Goal: Task Accomplishment & Management: Use online tool/utility

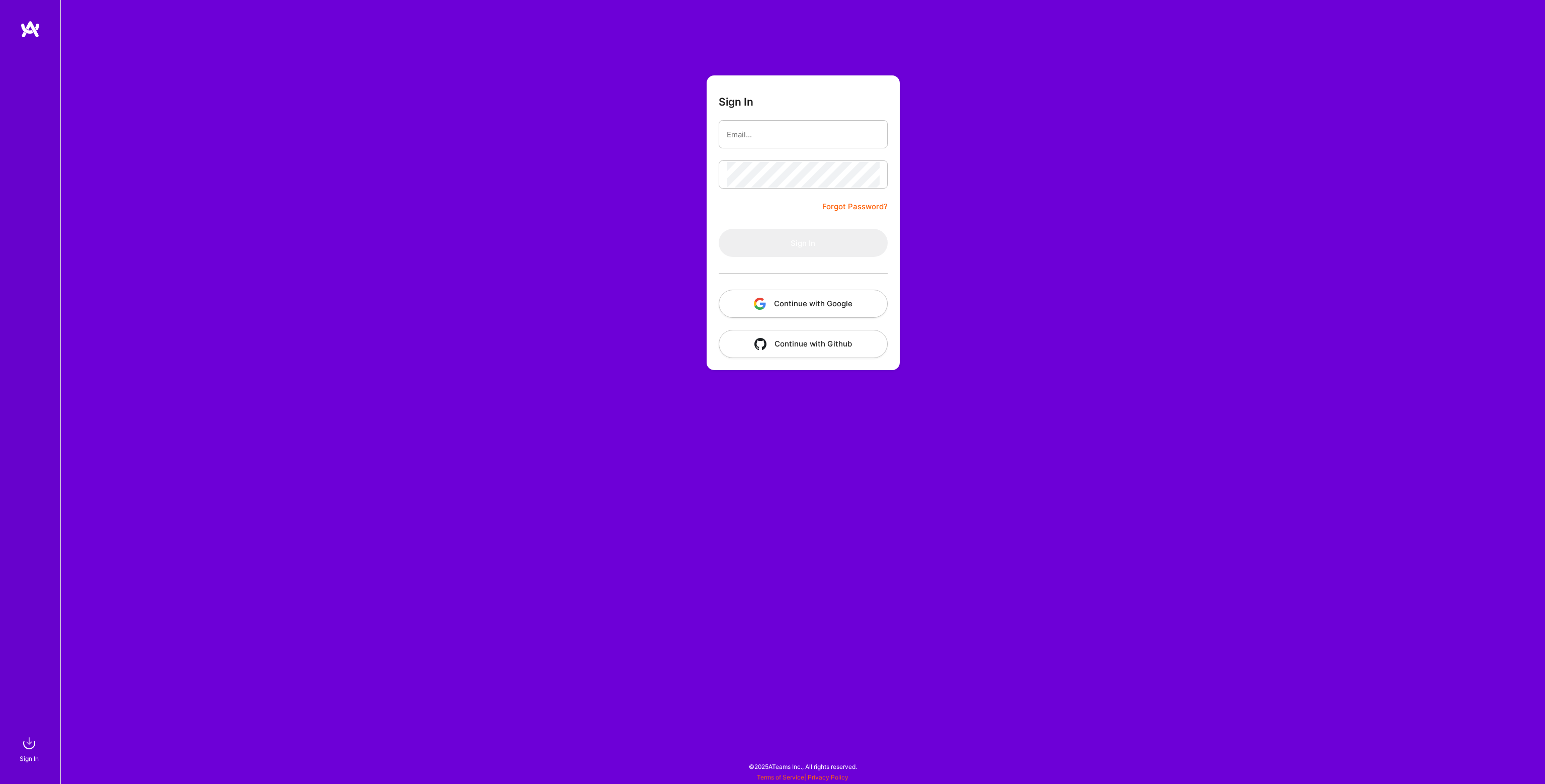
click at [866, 311] on button "Continue with Google" at bounding box center [803, 303] width 169 height 29
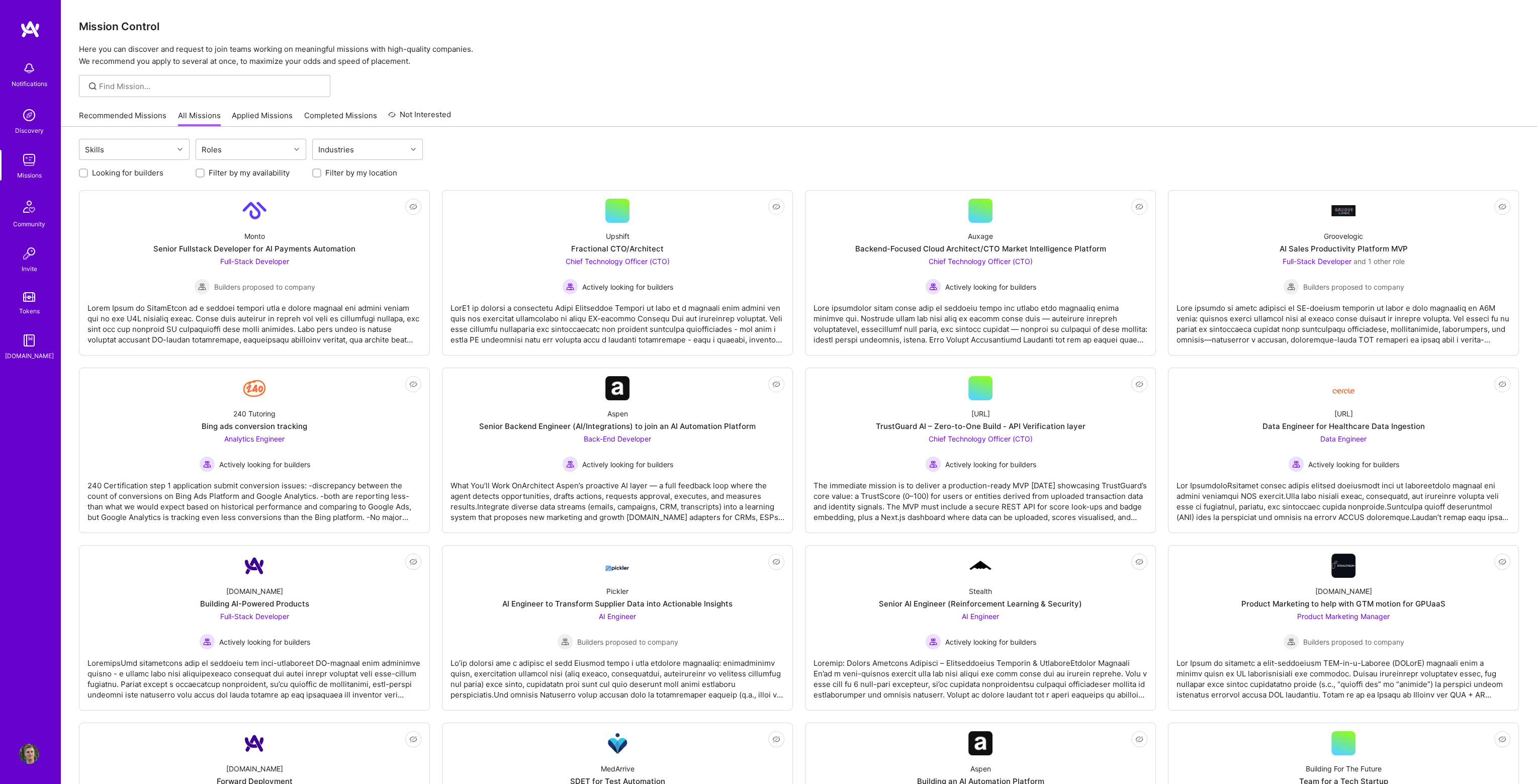
click at [139, 109] on div "Recommended Missions All Missions Applied Missions Completed Missions Not Inter…" at bounding box center [265, 114] width 372 height 21
click at [130, 115] on link "Recommended Missions" at bounding box center [123, 118] width 88 height 17
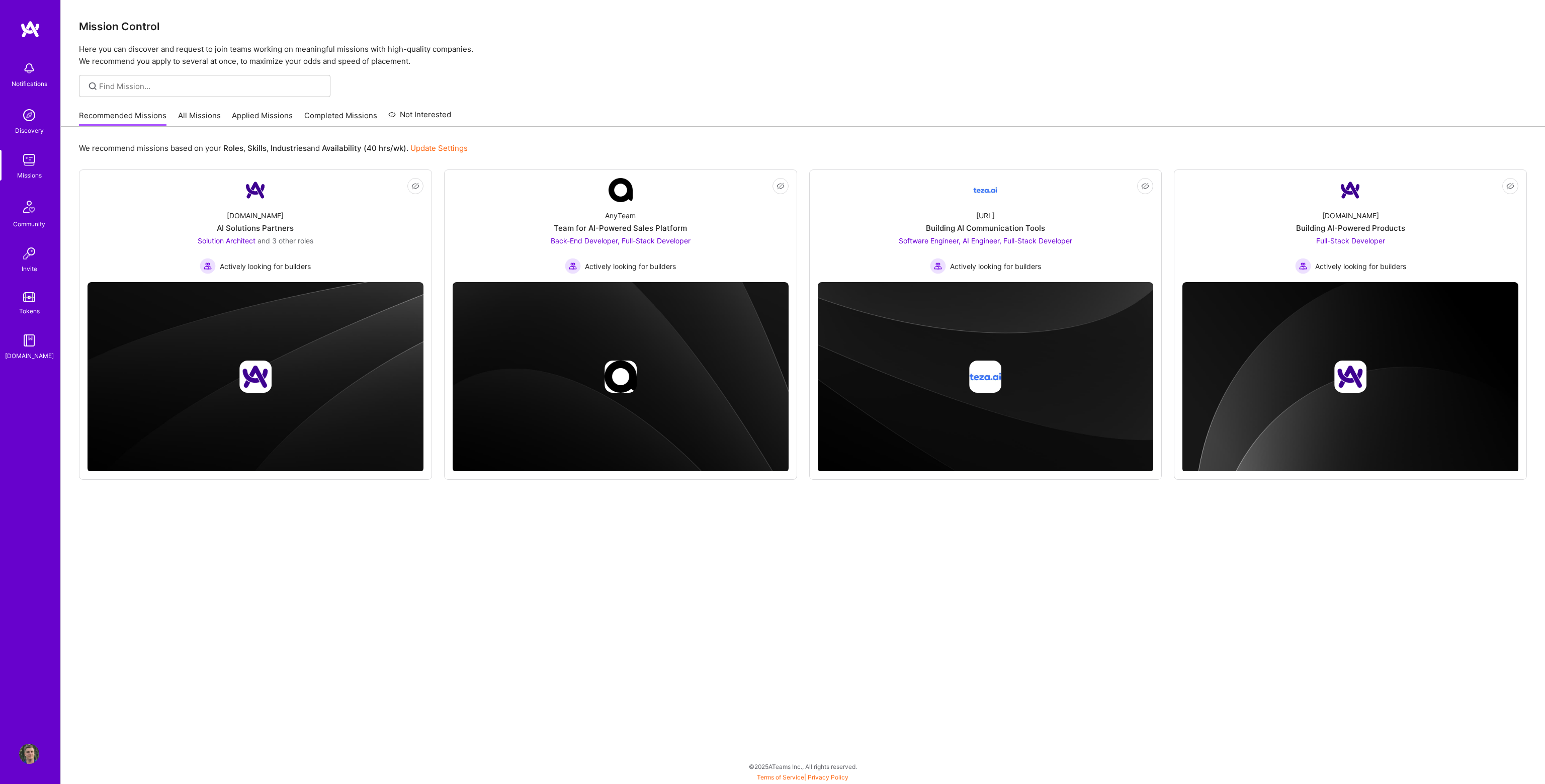
click at [194, 109] on div "Recommended Missions All Missions Applied Missions Completed Missions Not Inter…" at bounding box center [265, 114] width 372 height 21
click at [190, 119] on link "All Missions" at bounding box center [199, 118] width 42 height 17
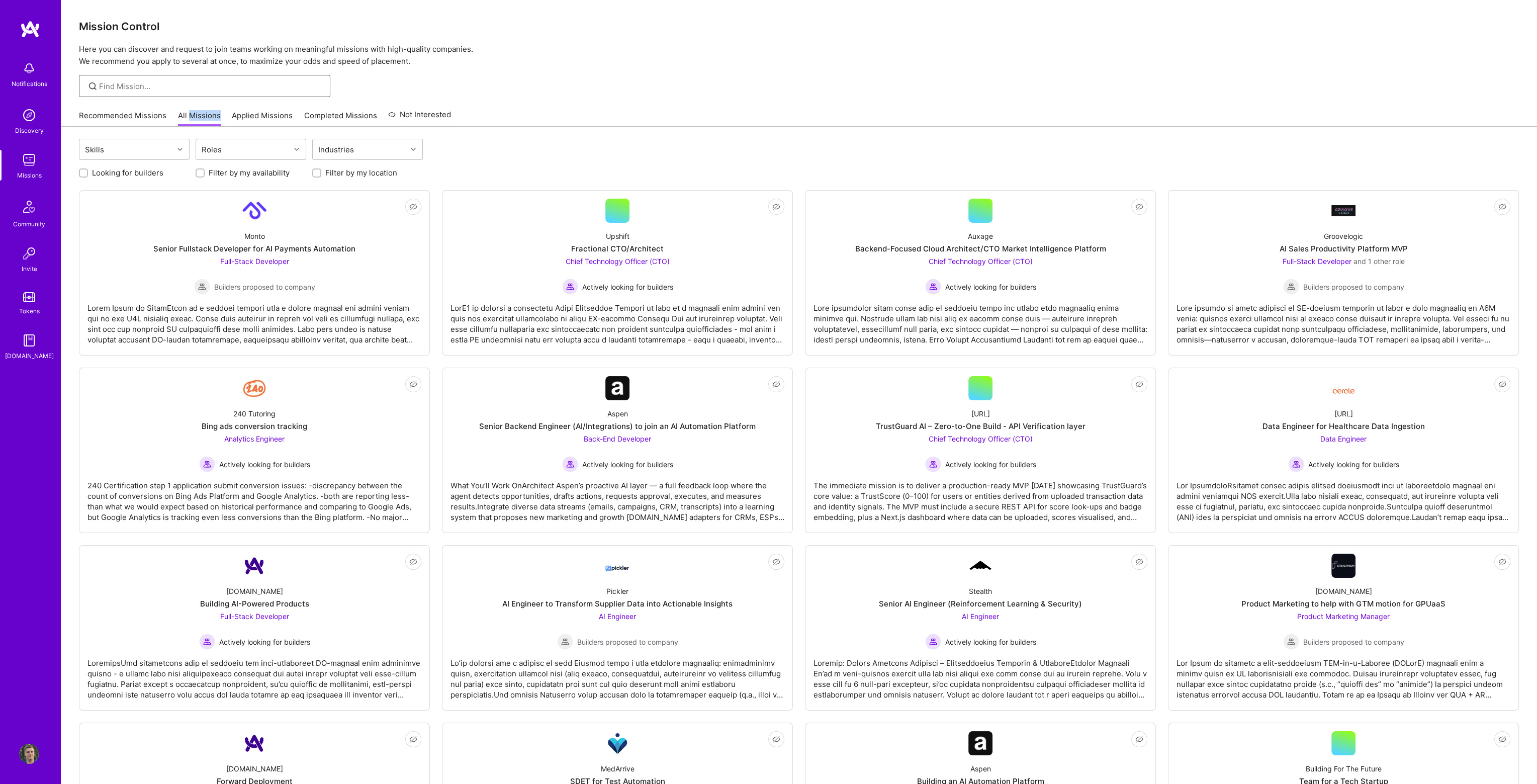
click at [194, 82] on input at bounding box center [210, 86] width 224 height 10
click at [145, 147] on div "Skills" at bounding box center [126, 149] width 94 height 20
type input "azure"
click at [128, 169] on div "Azure" at bounding box center [135, 175] width 111 height 18
checkbox input "true"
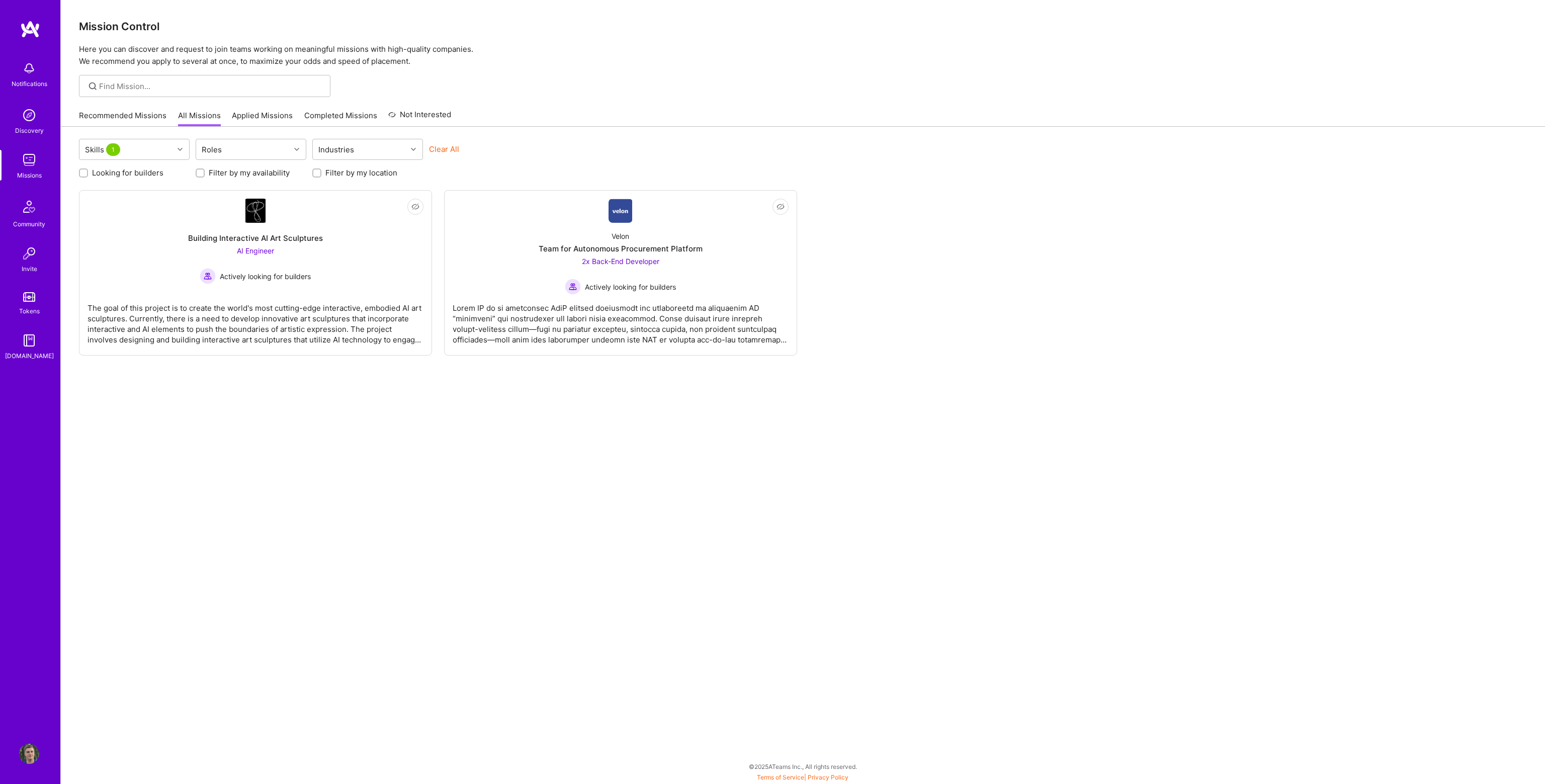
click at [655, 81] on div at bounding box center [803, 86] width 1484 height 22
